Goal: Communication & Community: Answer question/provide support

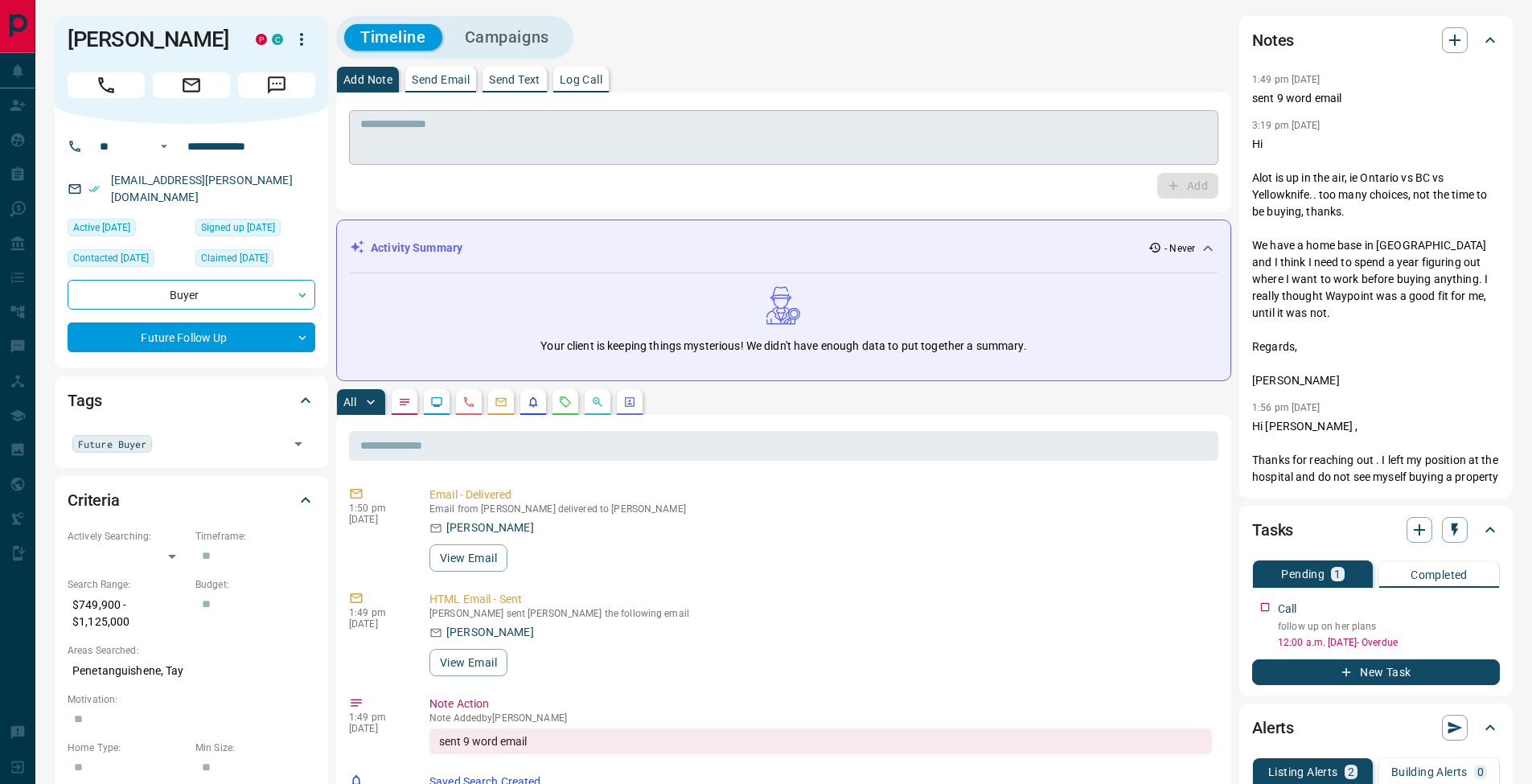
click at [570, 128] on textarea at bounding box center [783, 137] width 846 height 41
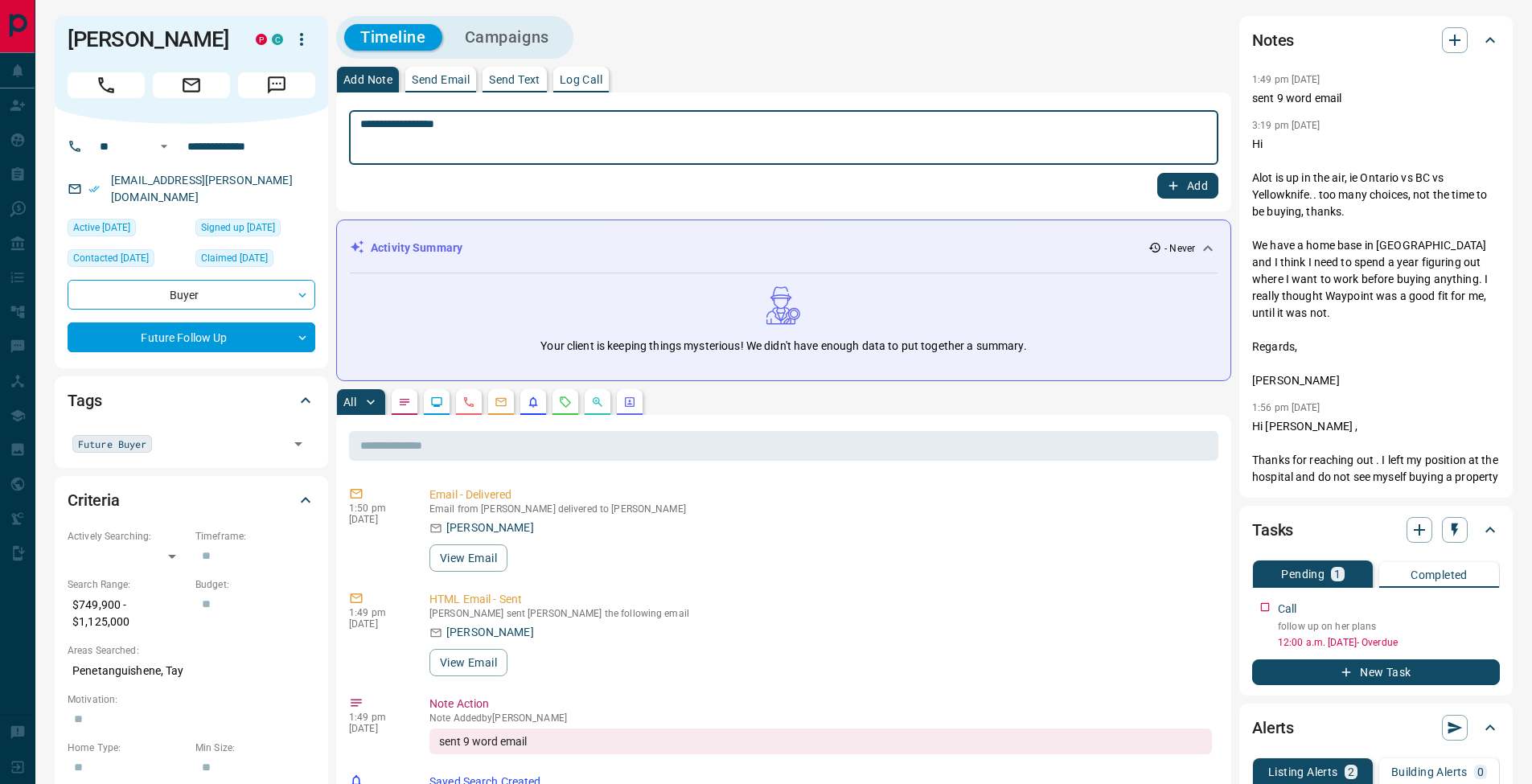
type textarea "**********"
click at [1188, 184] on button "Add" at bounding box center [1188, 185] width 61 height 26
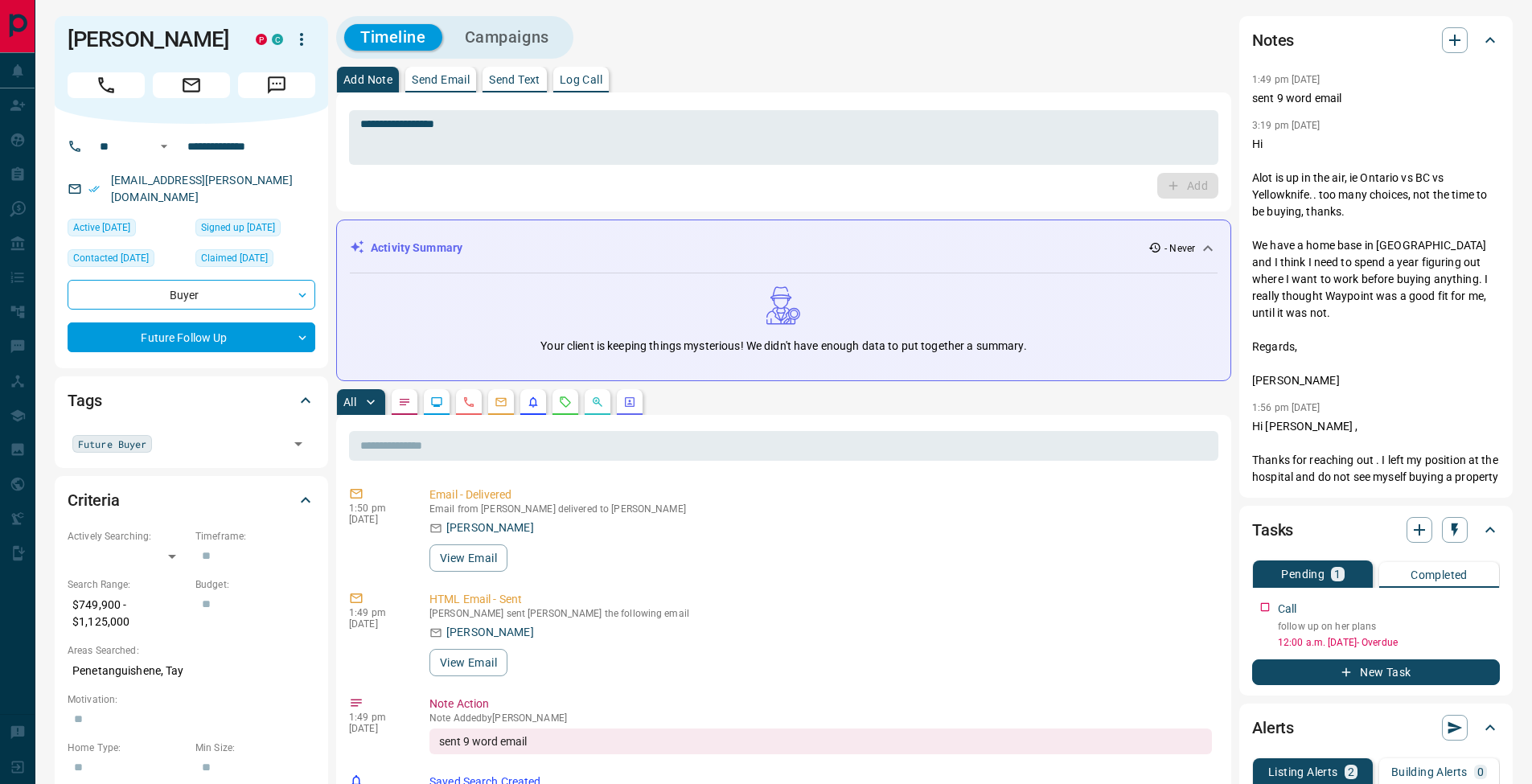
click at [452, 84] on p "Send Email" at bounding box center [440, 79] width 58 height 11
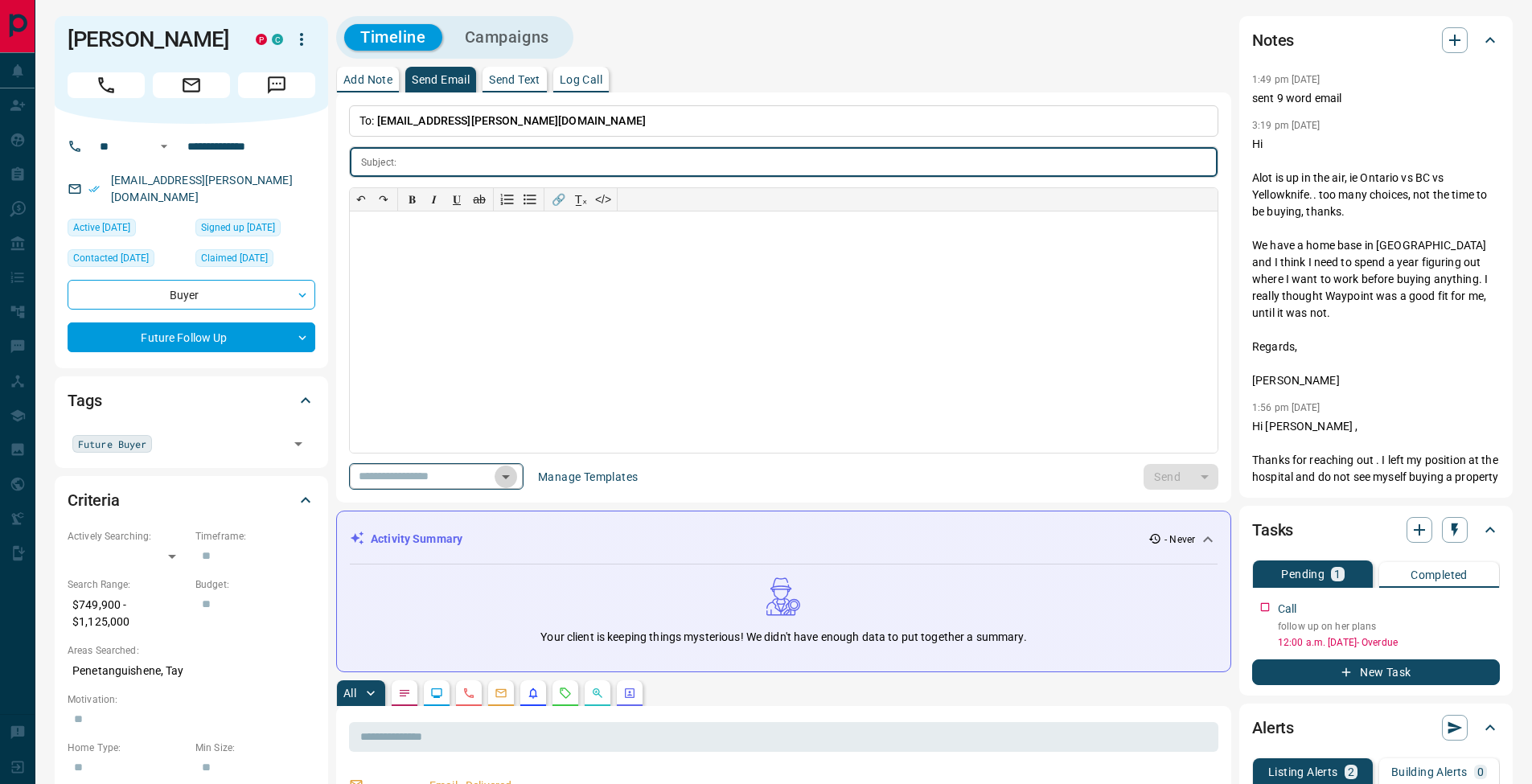
click at [509, 478] on icon "Open" at bounding box center [506, 477] width 8 height 4
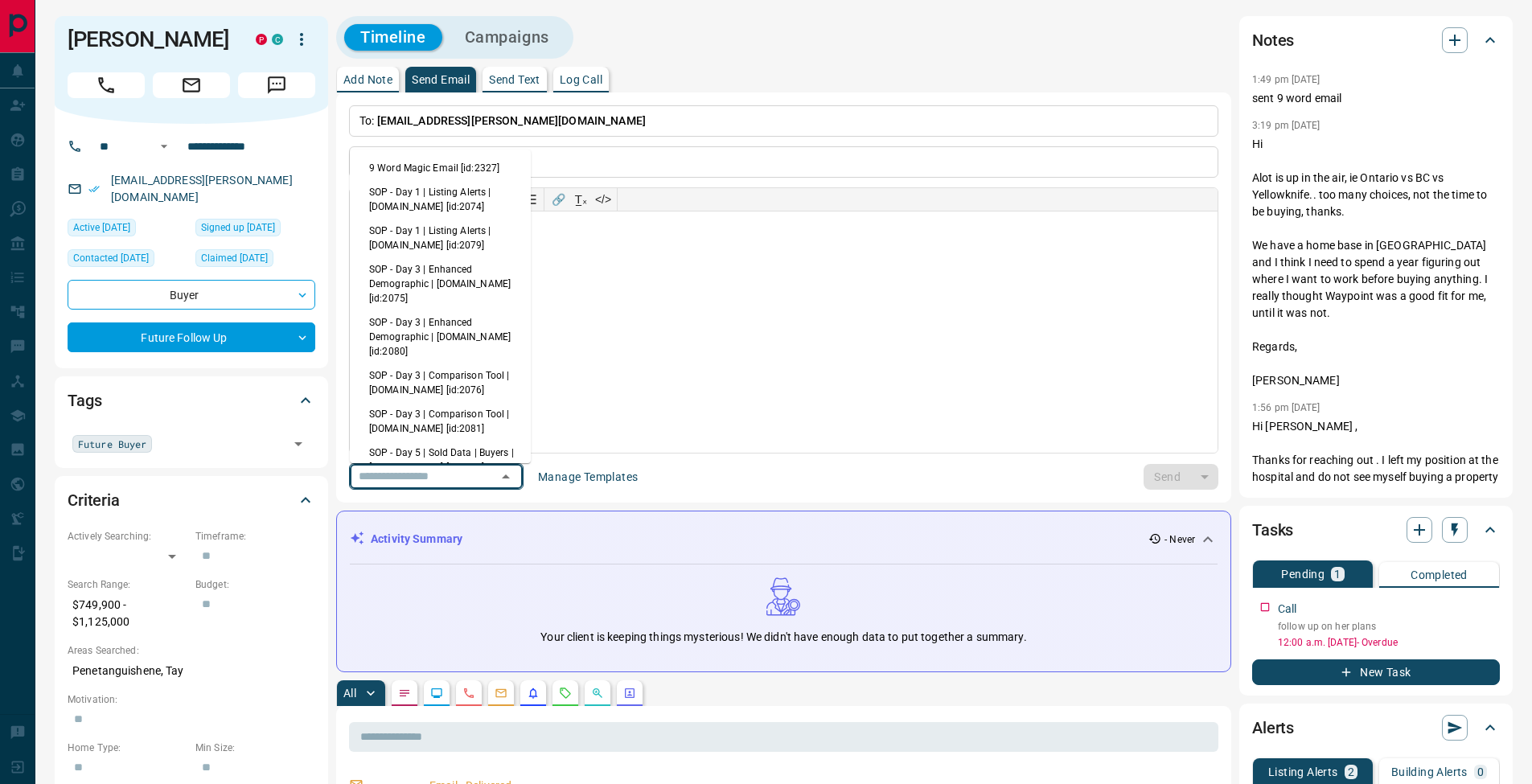
click at [409, 167] on li "9 Word Magic Email [id:2327]" at bounding box center [440, 168] width 181 height 24
type input "******"
type input "**********"
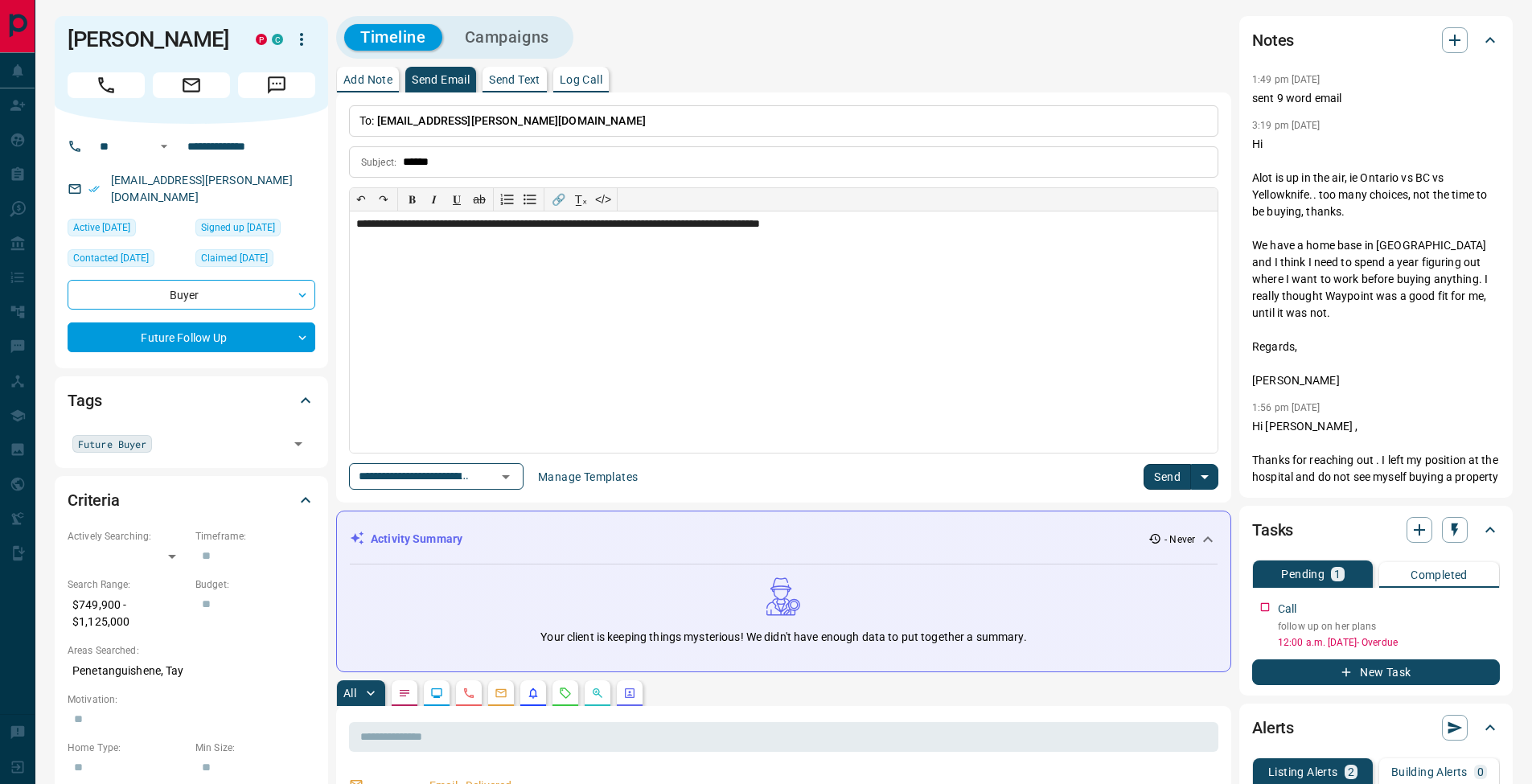
click at [1167, 478] on button "Send" at bounding box center [1167, 477] width 47 height 26
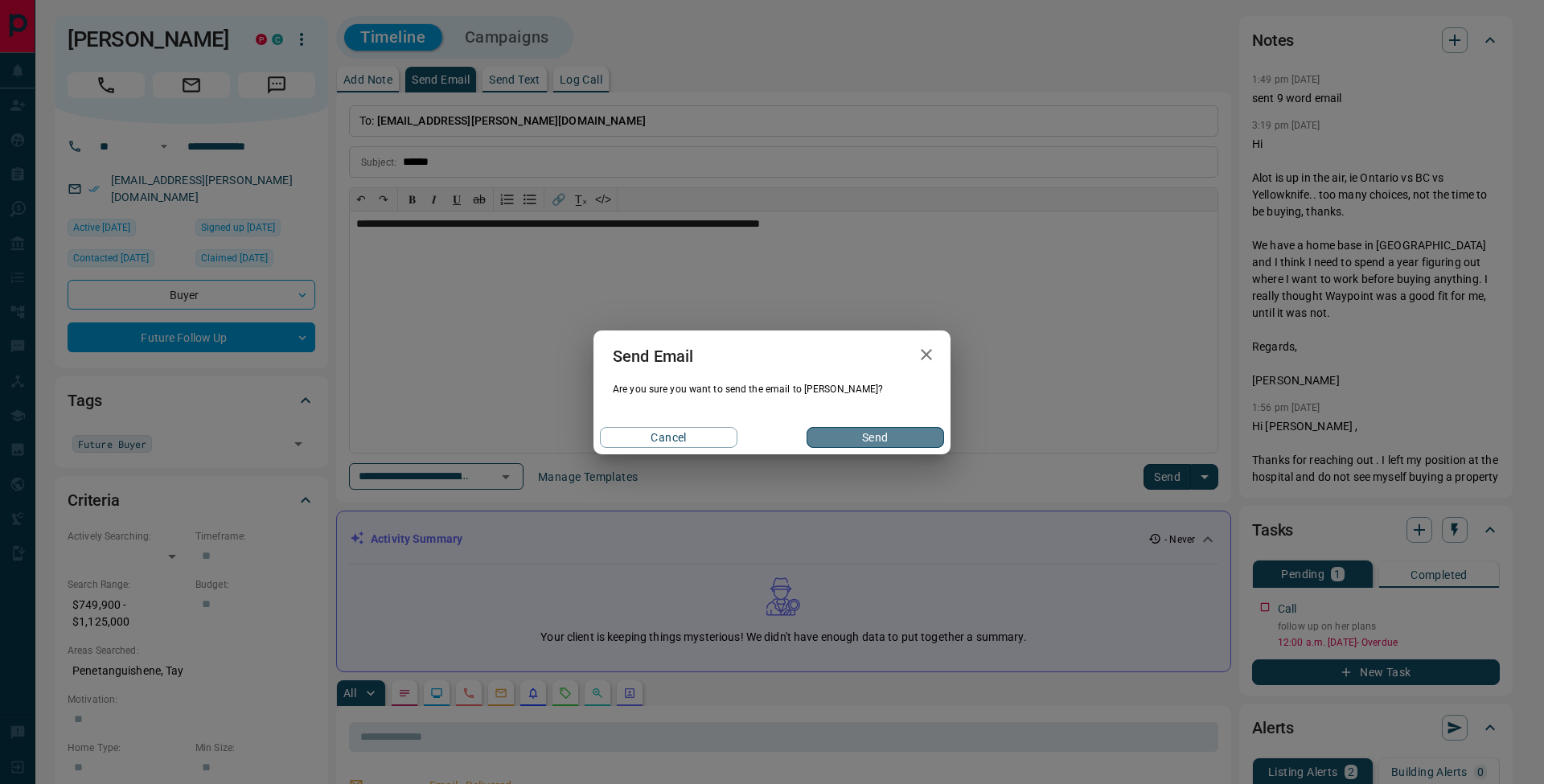
click at [908, 427] on button "Send" at bounding box center [875, 437] width 138 height 21
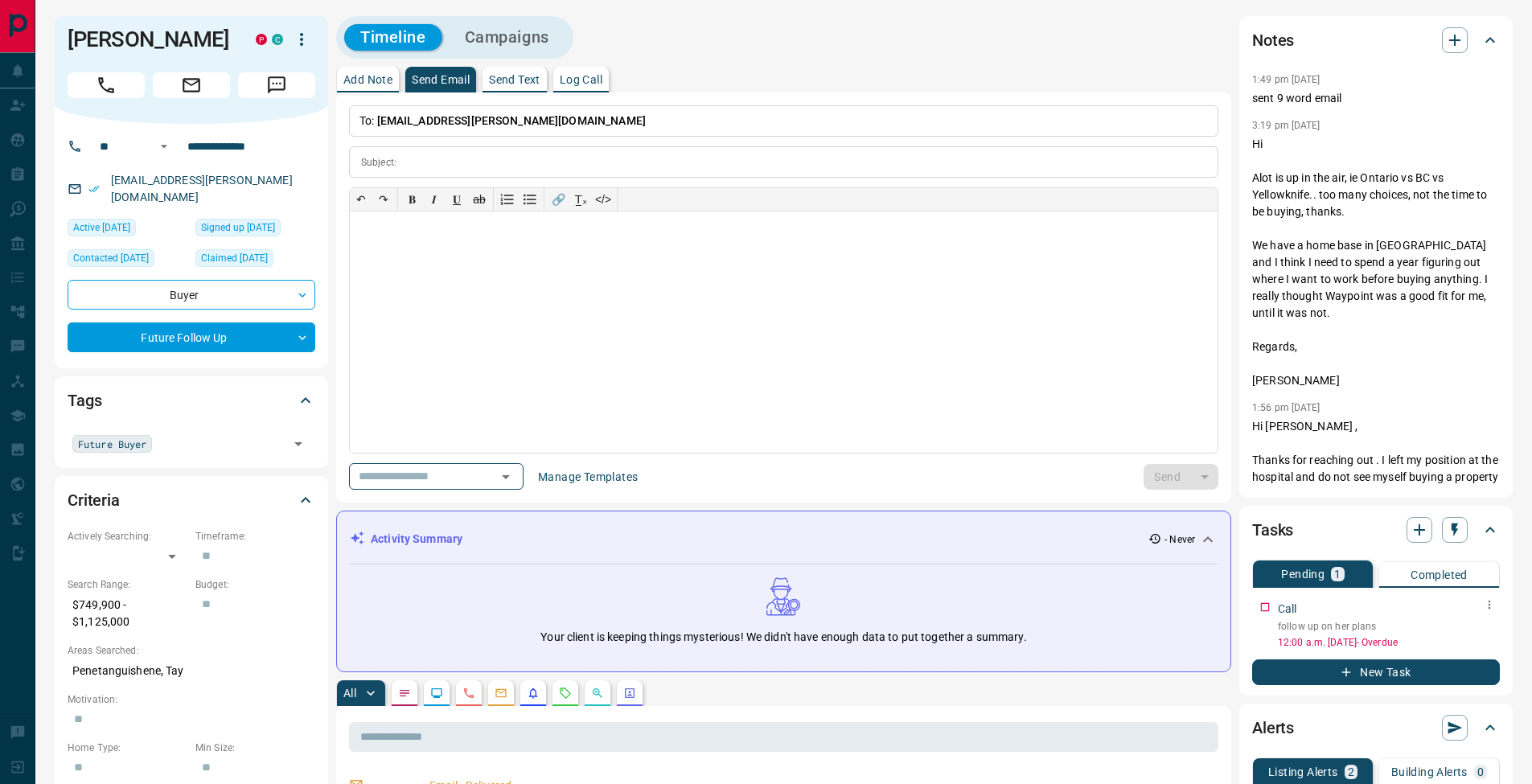
click at [1487, 604] on icon "button" at bounding box center [1490, 604] width 13 height 13
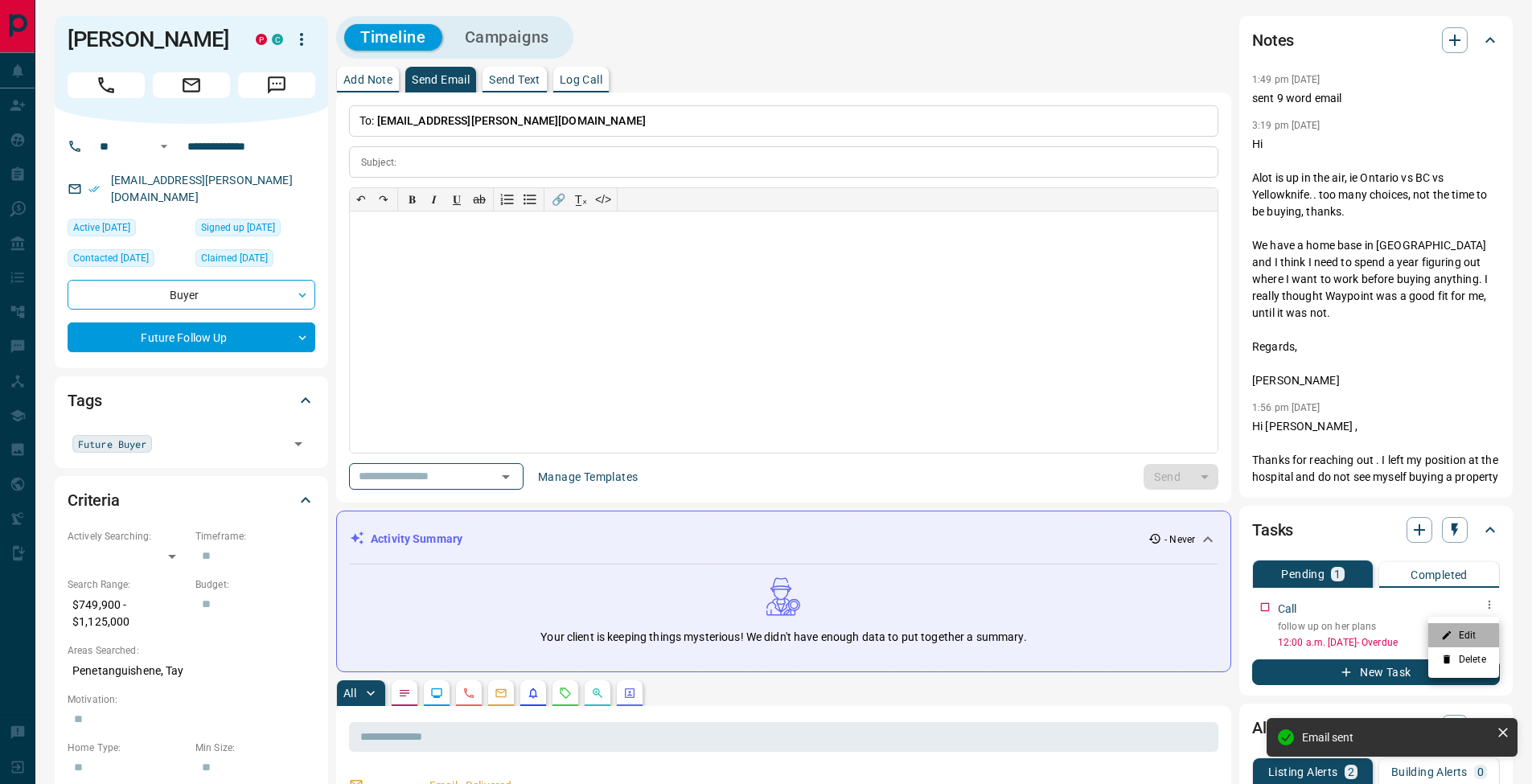
click at [1475, 643] on li "Edit" at bounding box center [1463, 635] width 71 height 24
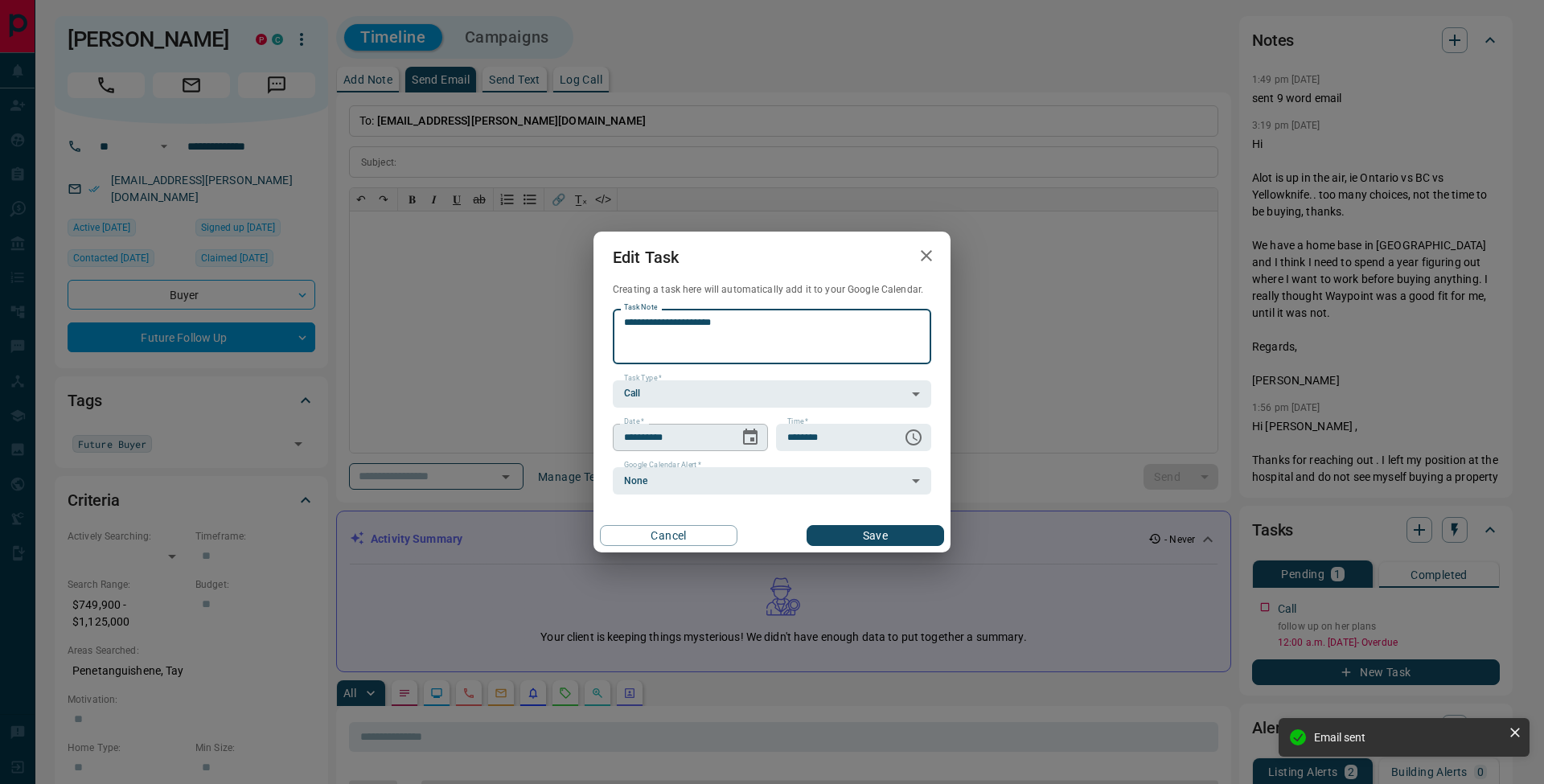
click at [755, 436] on icon "Choose date, selected date is Oct 9, 2025" at bounding box center [749, 437] width 19 height 19
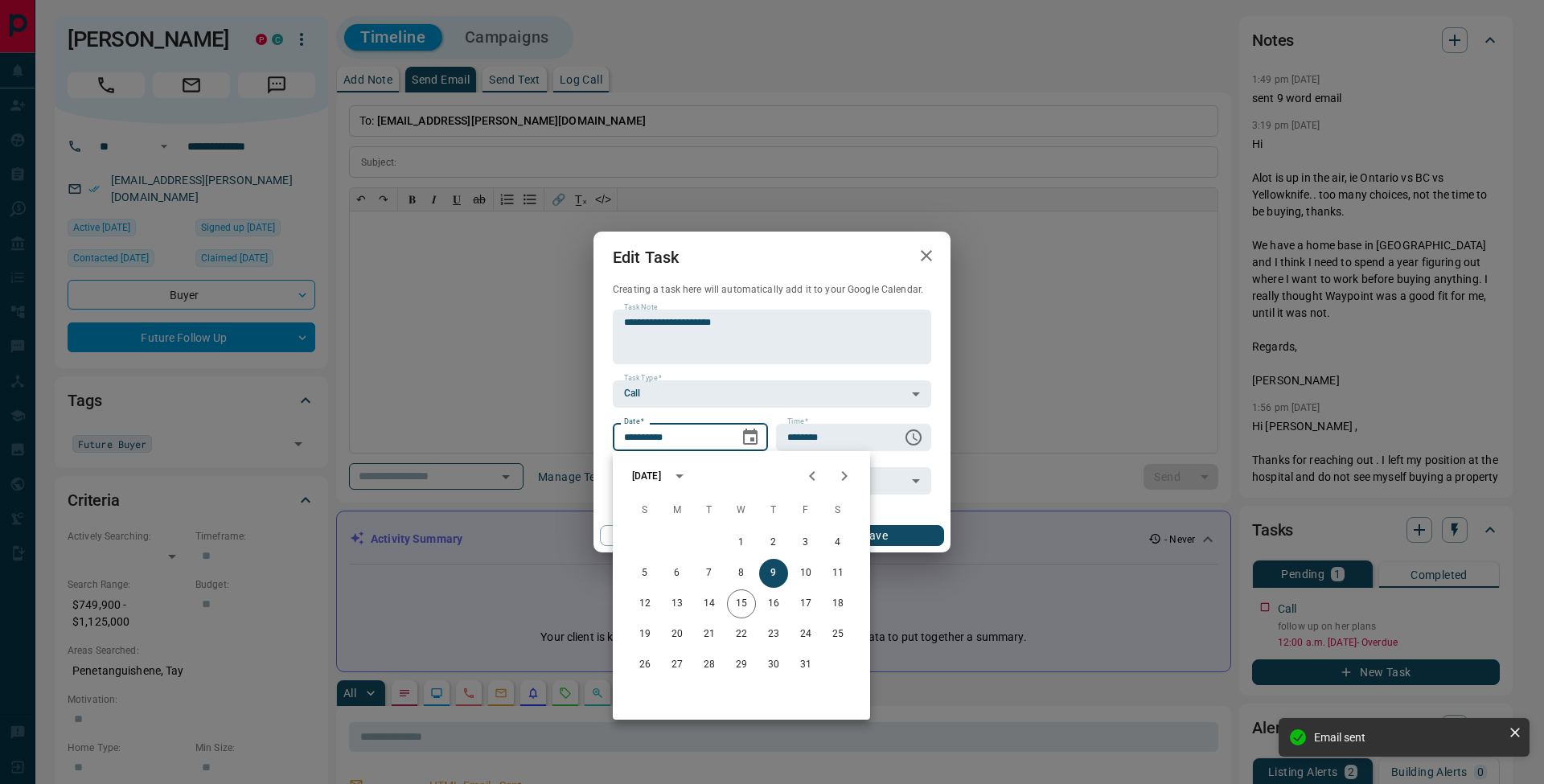
click at [850, 482] on icon "Next month" at bounding box center [844, 475] width 19 height 19
click at [749, 633] on button "21" at bounding box center [741, 634] width 29 height 29
type input "**********"
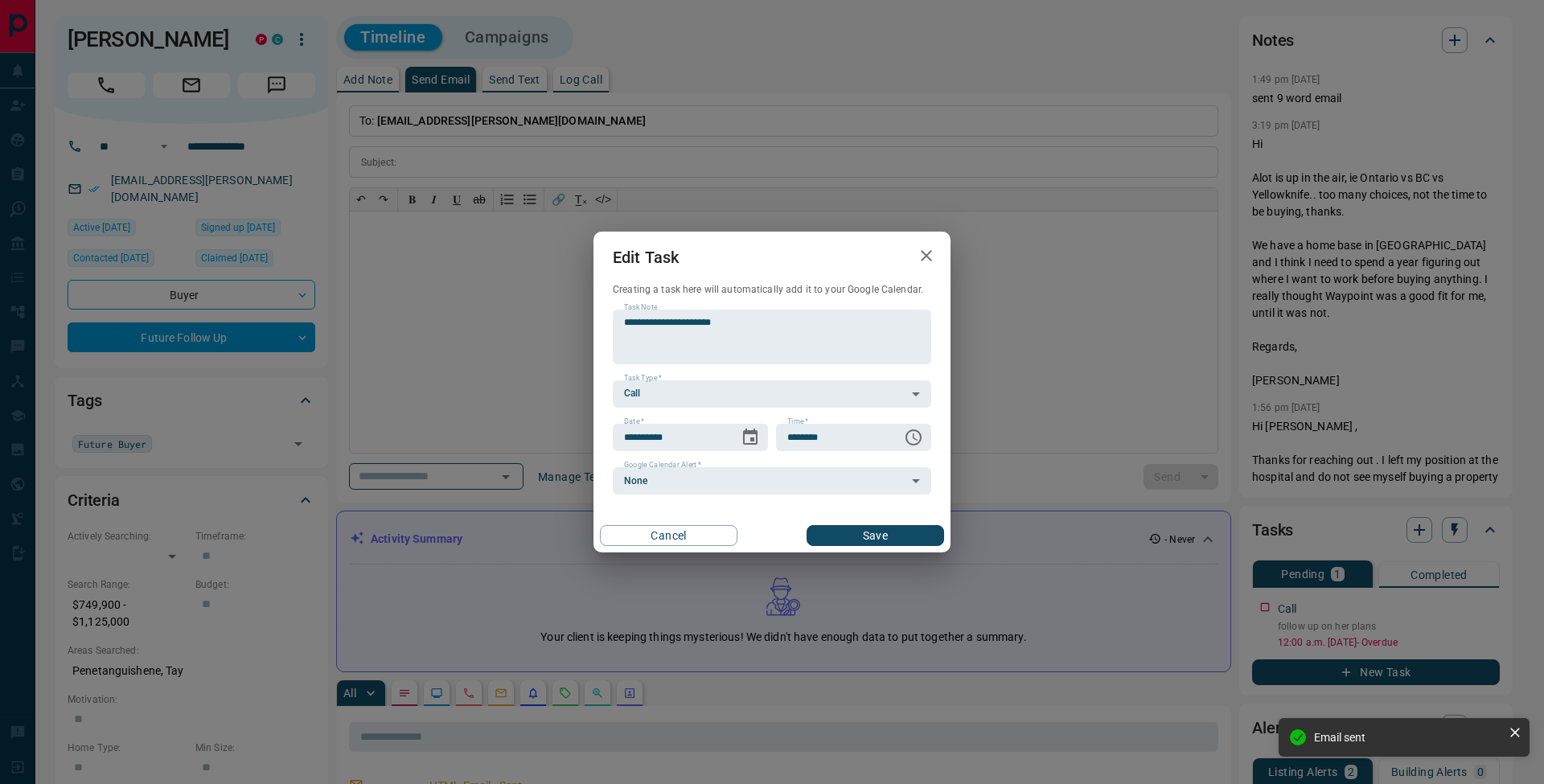
click at [893, 520] on div "Cancel Save" at bounding box center [772, 535] width 357 height 34
click at [894, 534] on button "Save" at bounding box center [875, 535] width 138 height 21
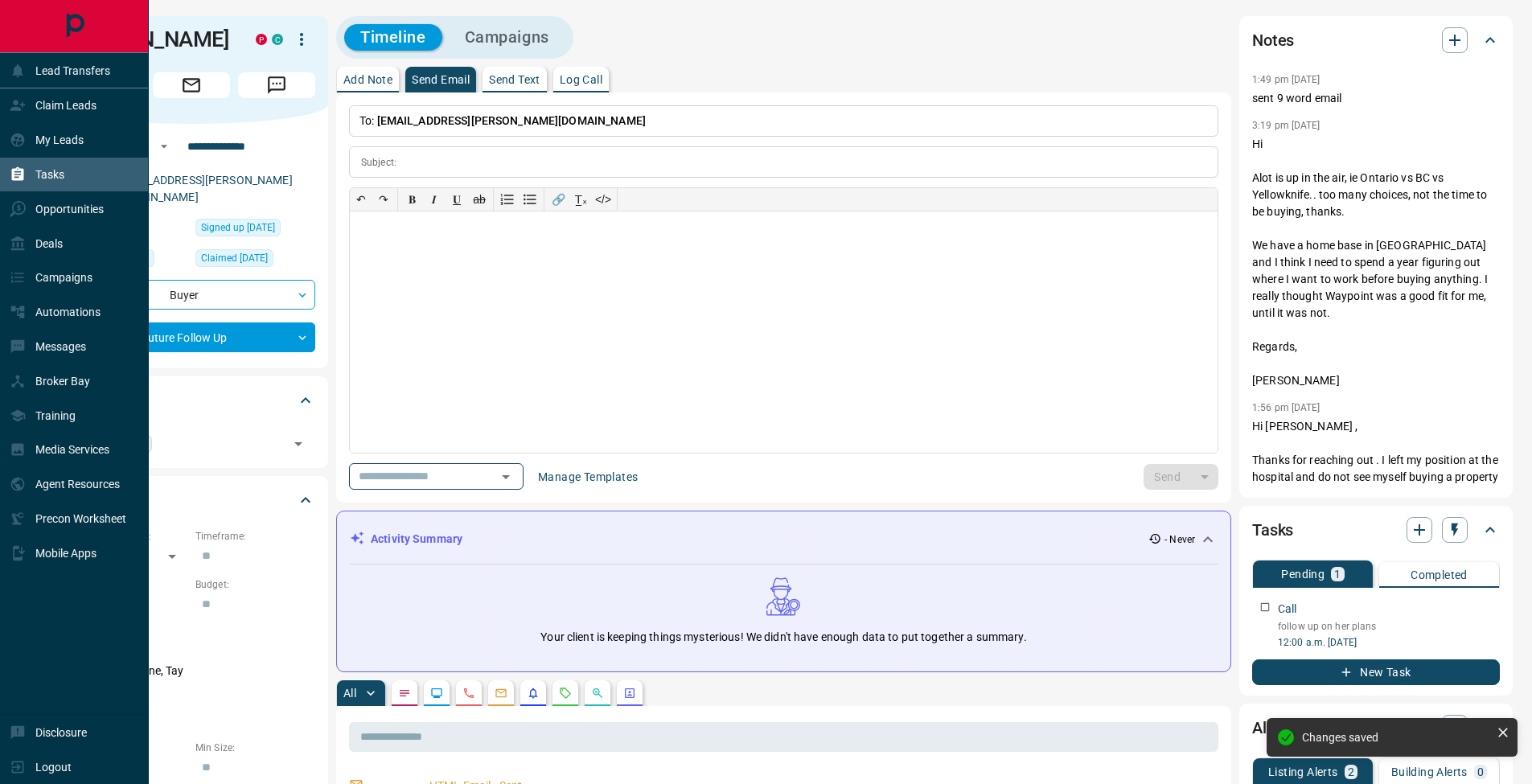
click at [21, 172] on icon at bounding box center [18, 173] width 12 height 14
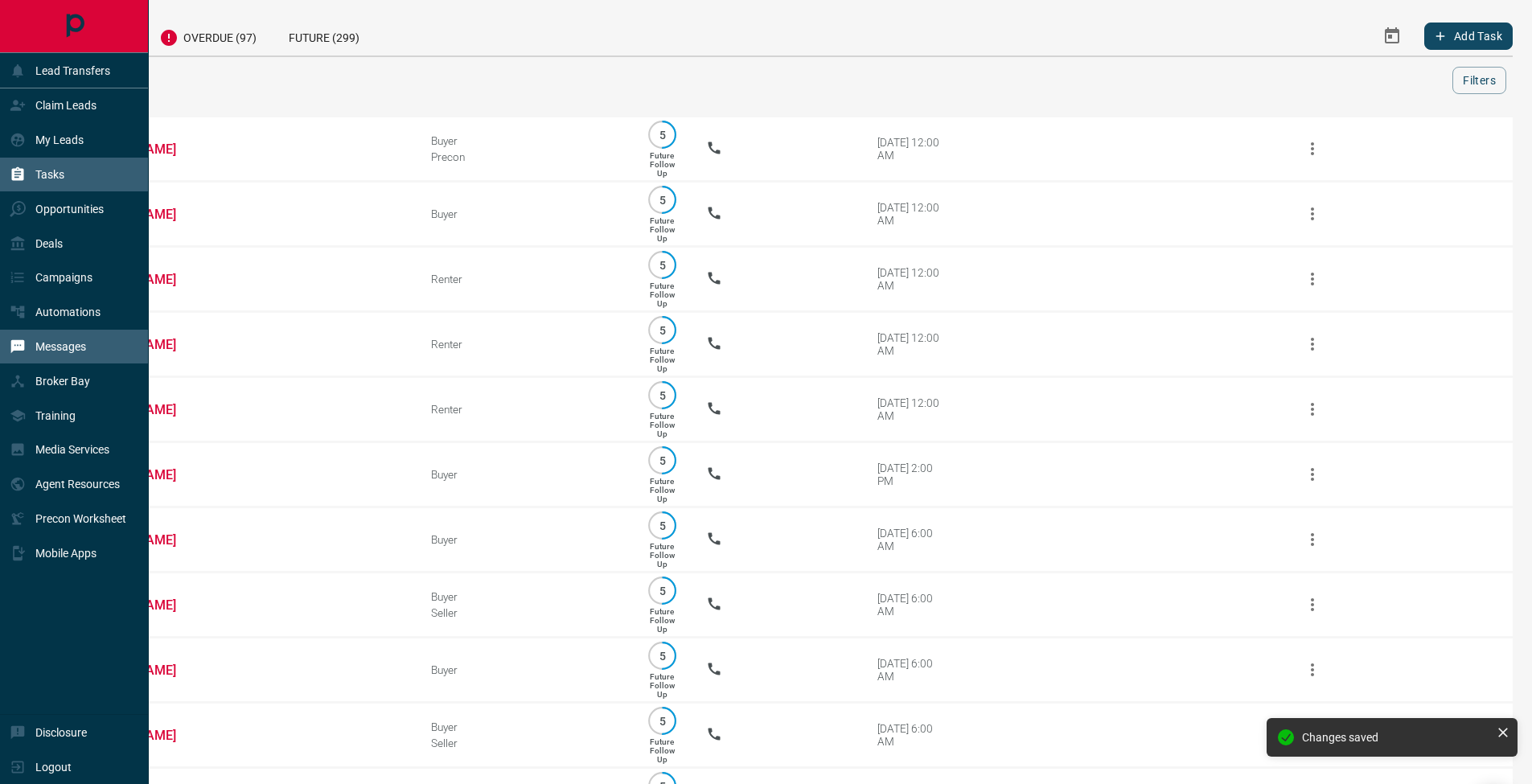
click at [65, 347] on p "Messages" at bounding box center [60, 347] width 51 height 13
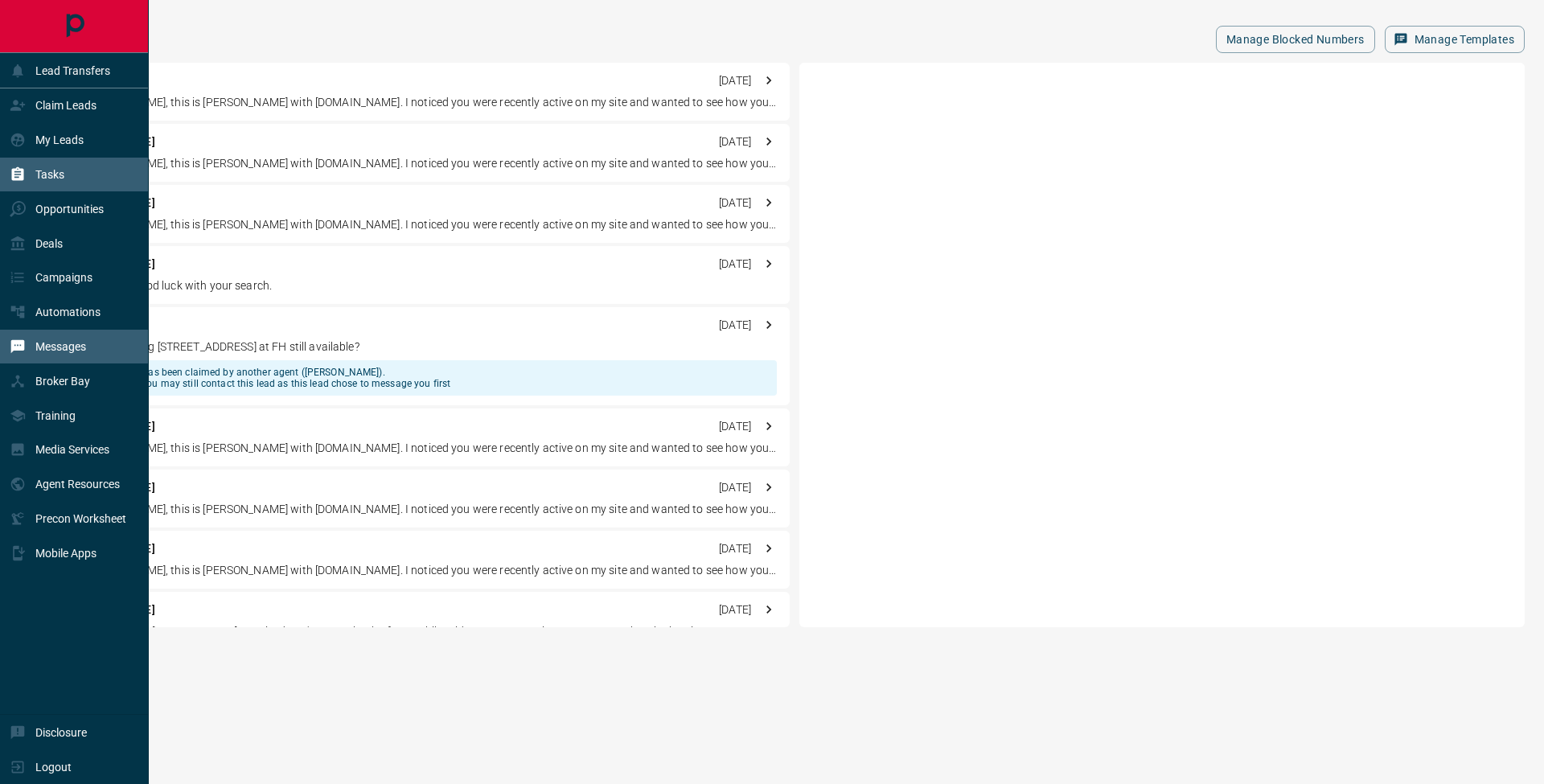
click at [15, 167] on icon at bounding box center [17, 173] width 16 height 16
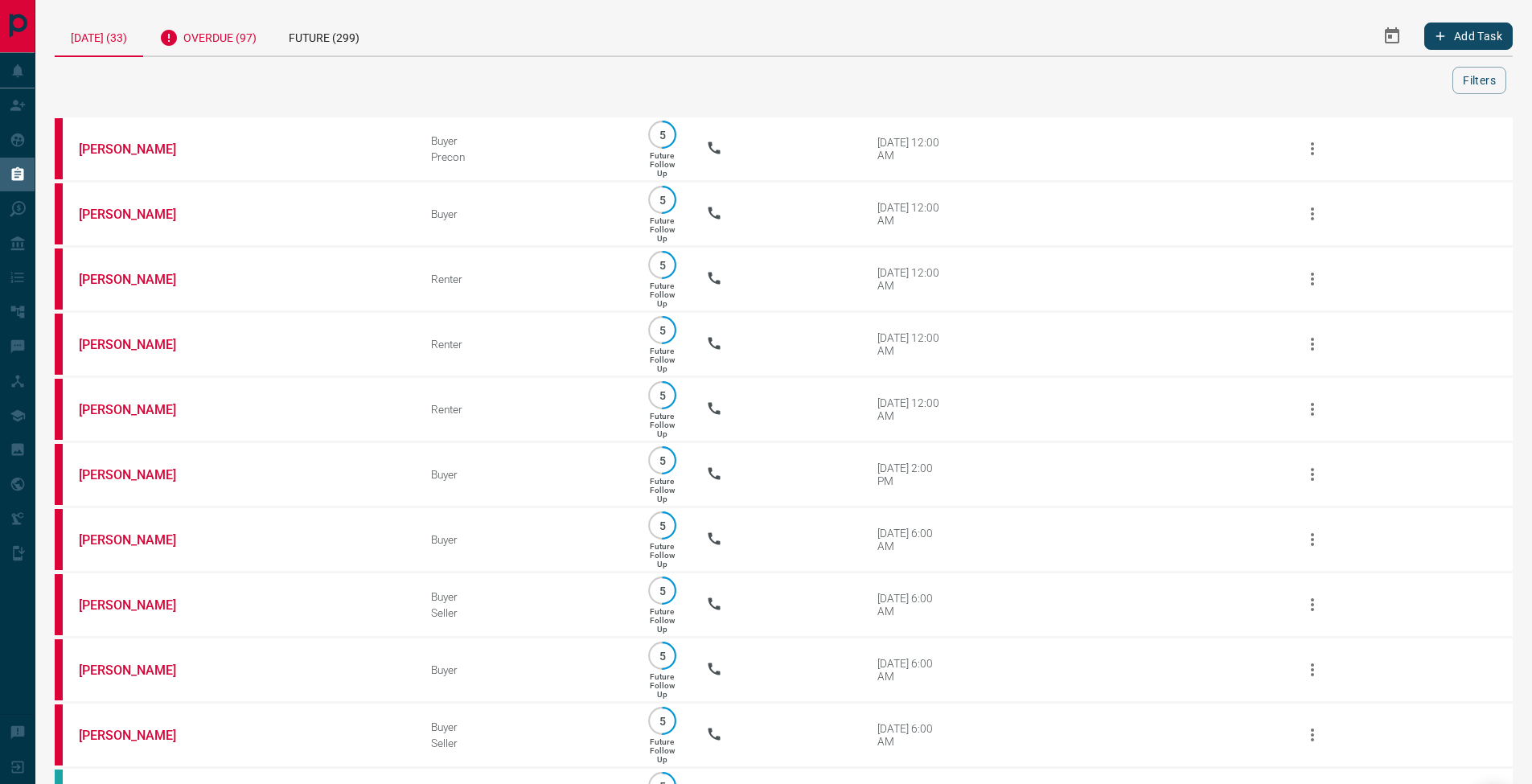
click at [241, 33] on div "Overdue (97)" at bounding box center [208, 35] width 129 height 40
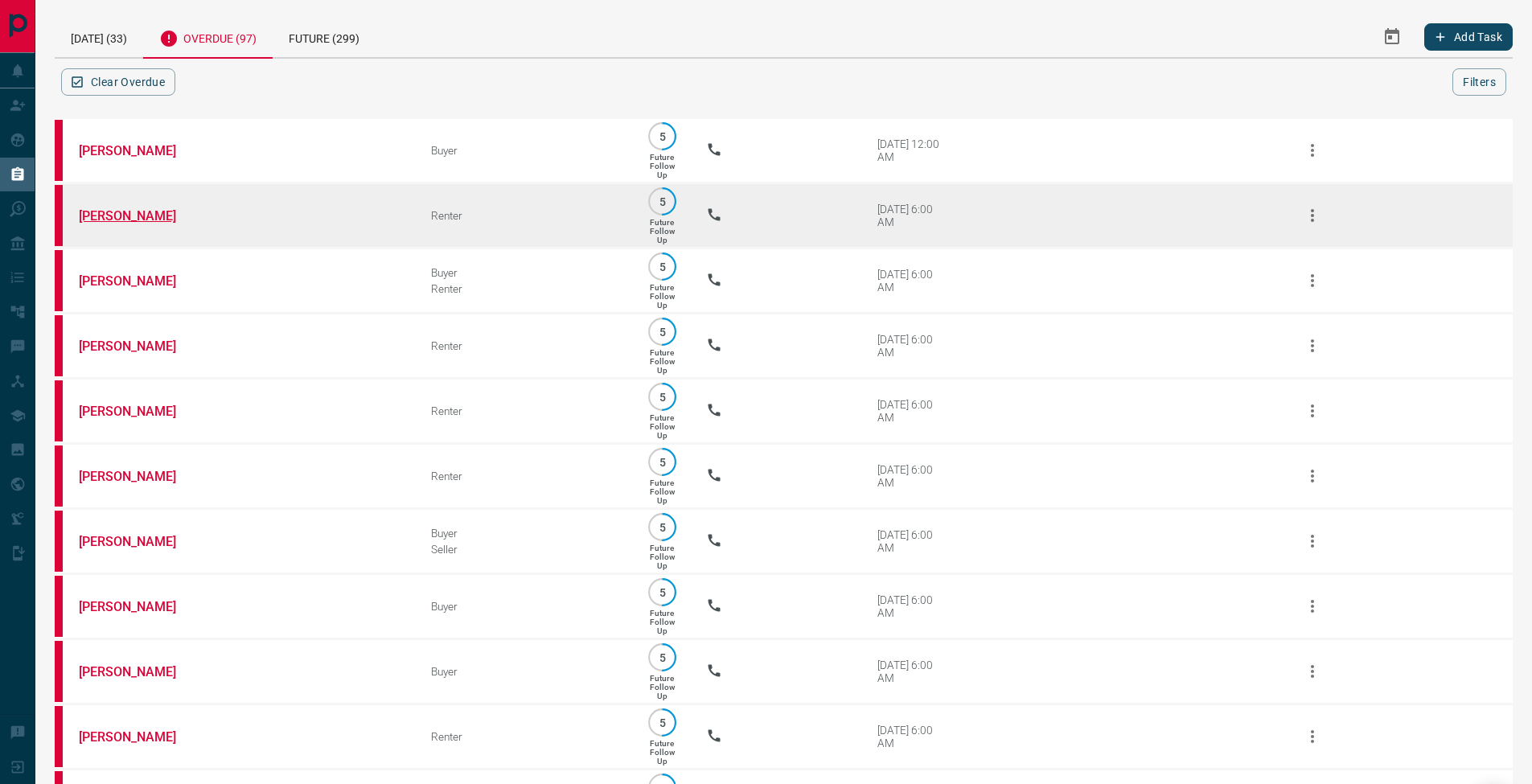
click at [132, 223] on link "[PERSON_NAME]" at bounding box center [138, 216] width 121 height 16
